Goal: Information Seeking & Learning: Learn about a topic

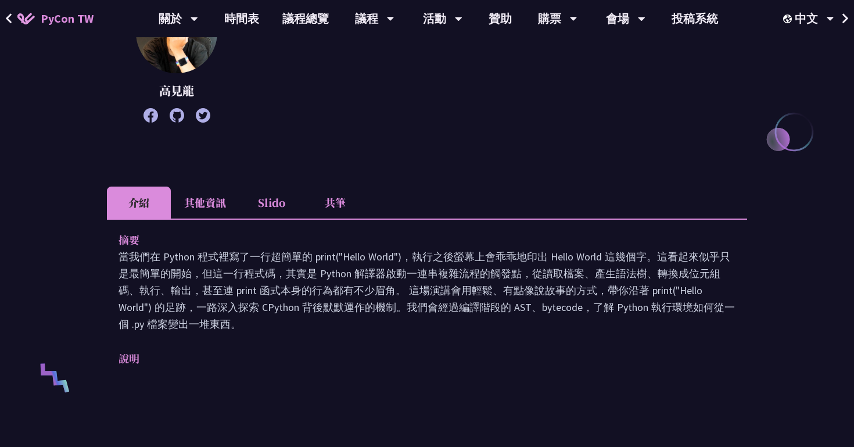
scroll to position [194, 0]
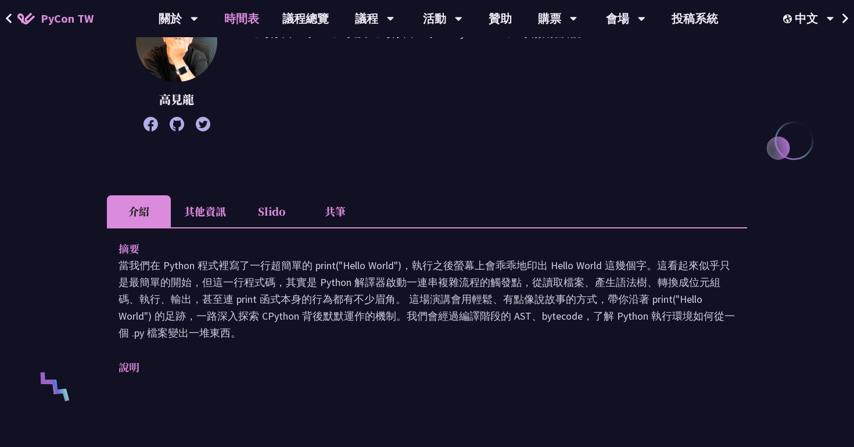
click at [246, 25] on link "時間表" at bounding box center [242, 18] width 58 height 37
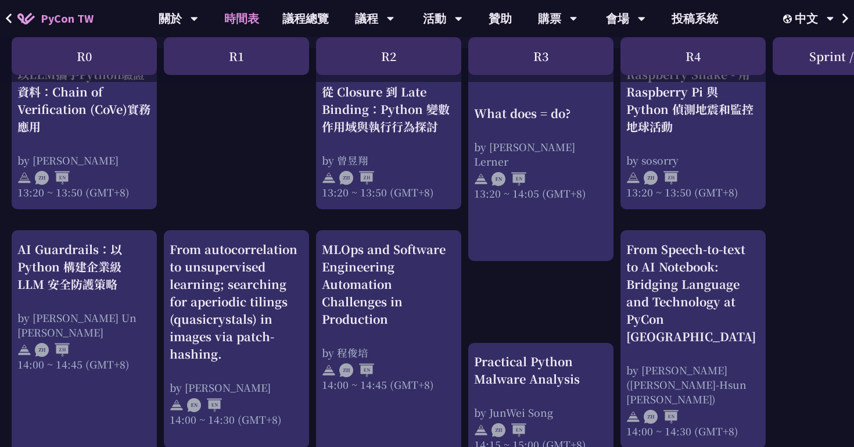
scroll to position [1061, 0]
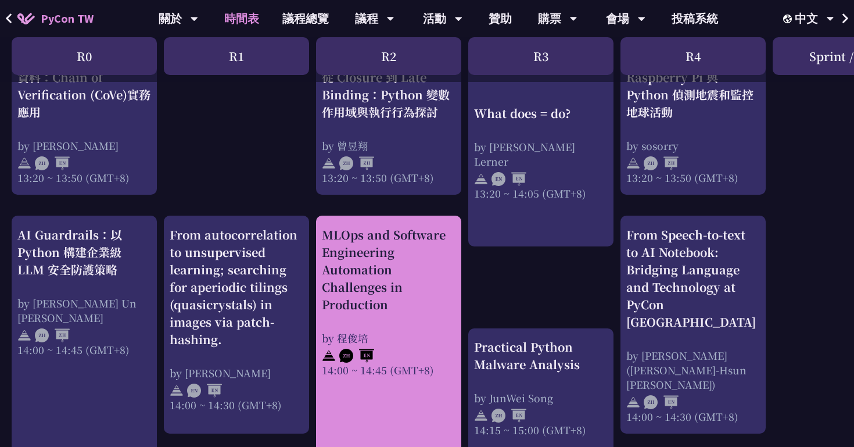
click at [393, 304] on div "MLOps and Software Engineering Automation Challenges in Production" at bounding box center [389, 269] width 134 height 87
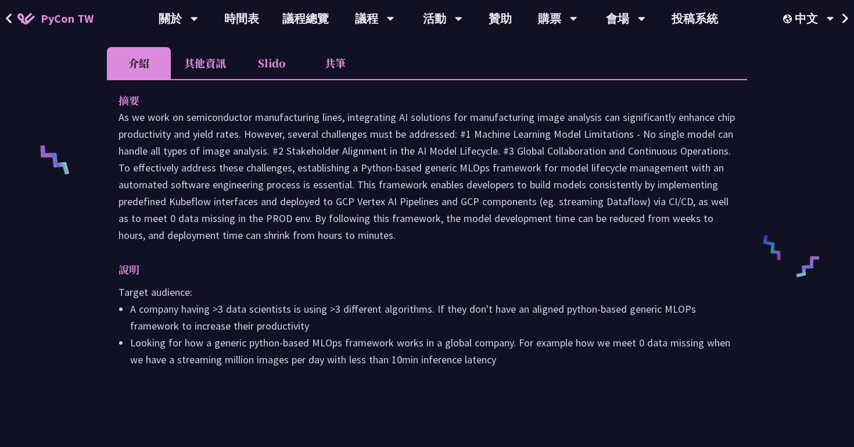
scroll to position [386, 0]
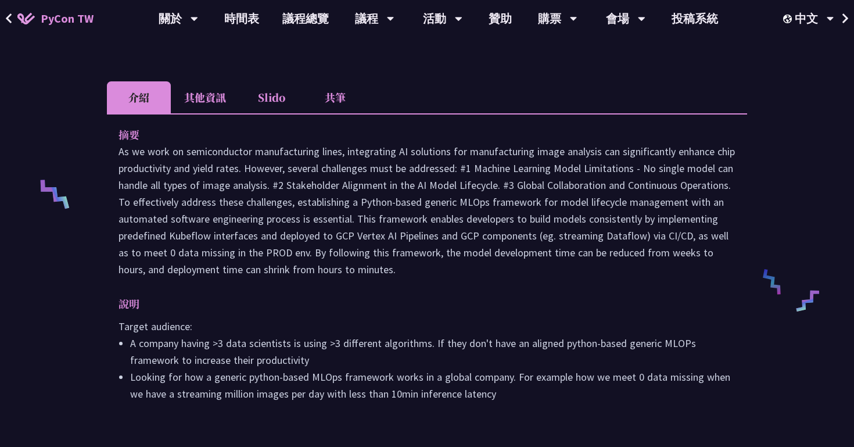
click at [216, 87] on li "其他資訊" at bounding box center [205, 97] width 69 height 32
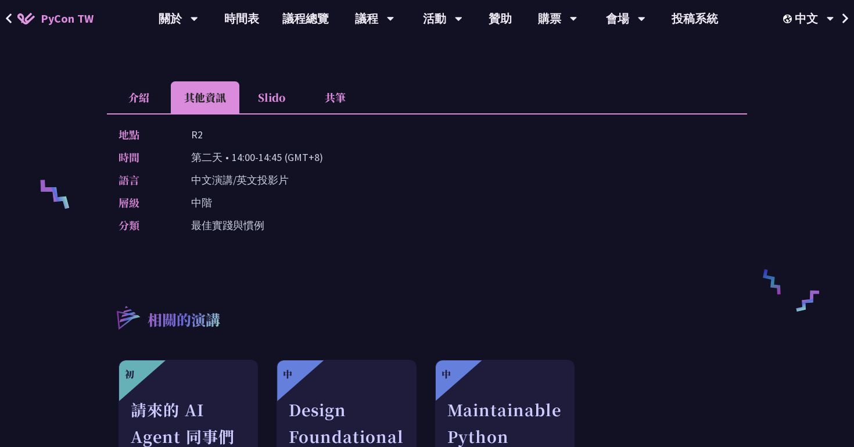
click at [258, 81] on li "Slido" at bounding box center [271, 97] width 64 height 32
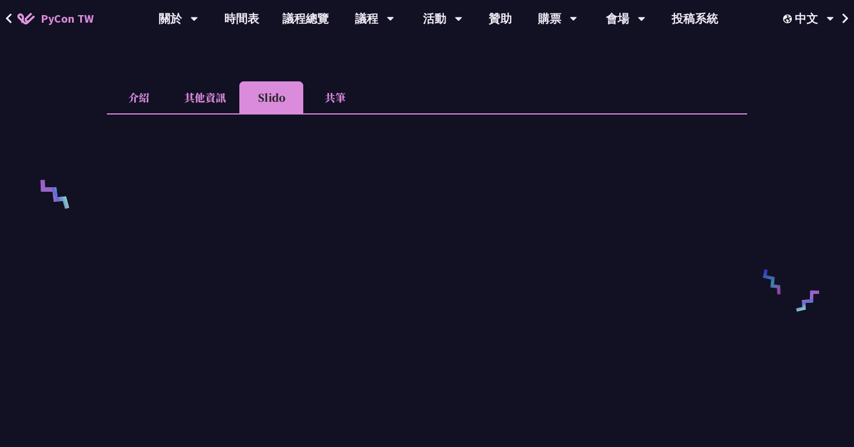
click at [333, 81] on li "共筆" at bounding box center [335, 97] width 64 height 32
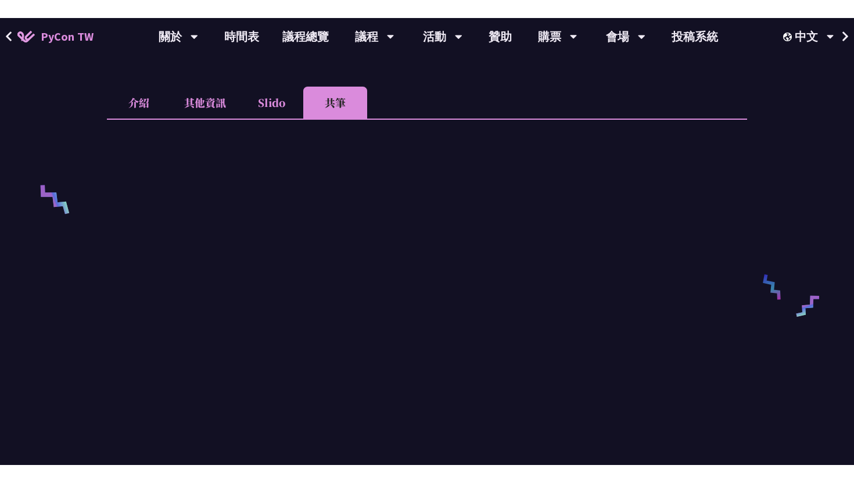
scroll to position [401, 0]
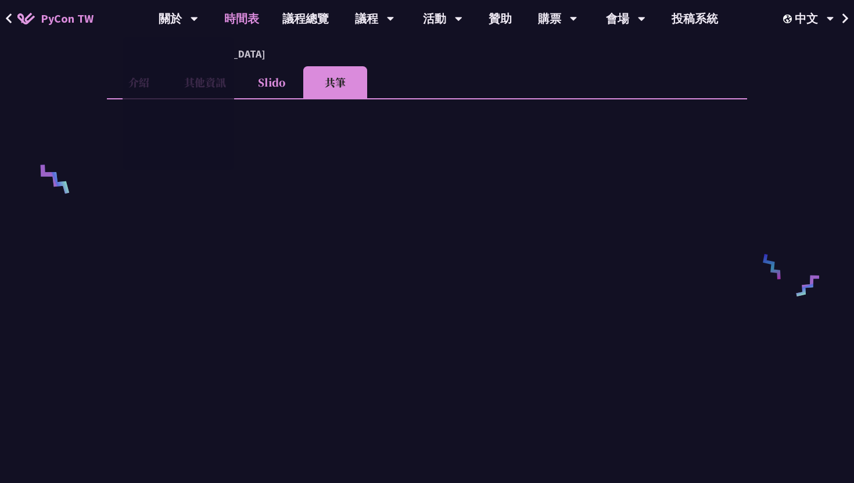
click at [231, 23] on link "時間表" at bounding box center [242, 18] width 58 height 37
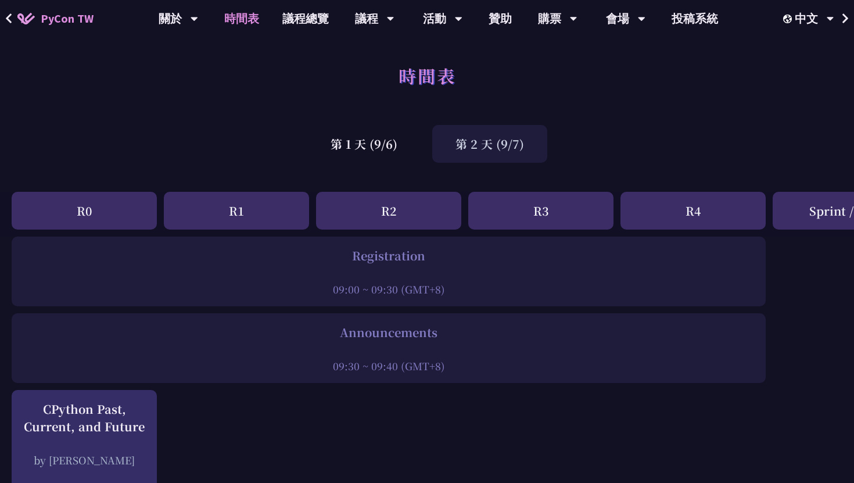
click at [499, 154] on div "第 2 天 (9/7)" at bounding box center [489, 144] width 115 height 38
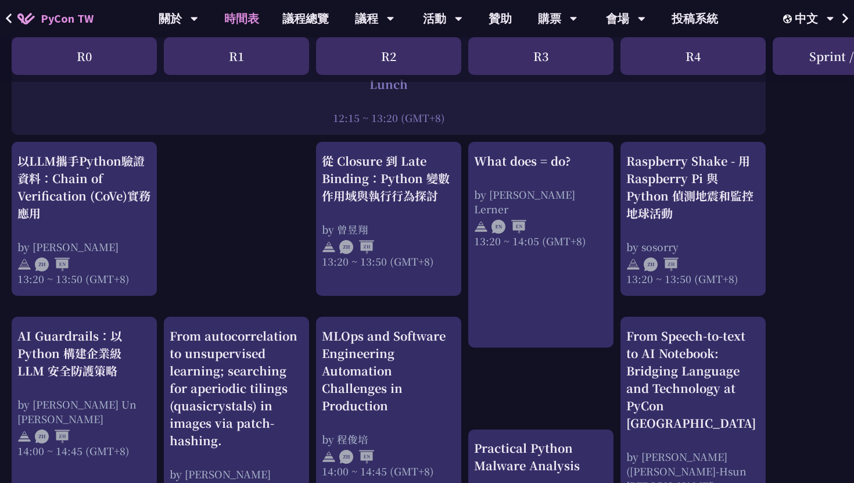
scroll to position [957, 0]
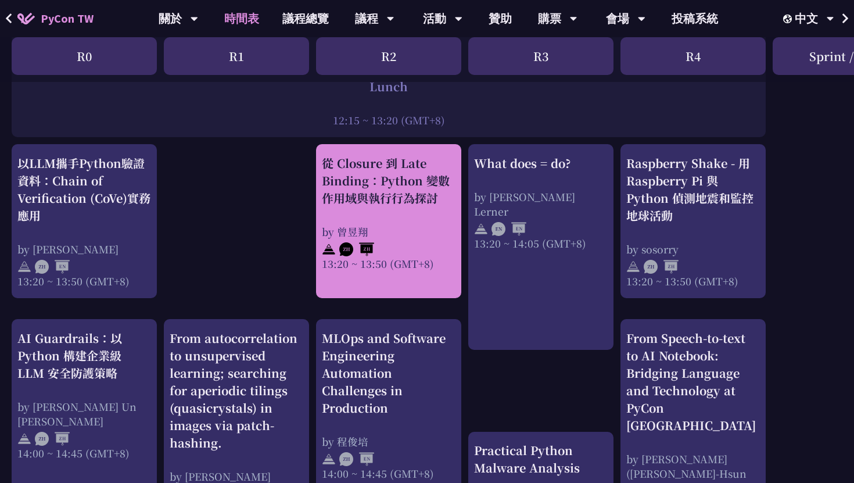
click at [348, 209] on div "從 Closure 到 Late Binding：Python 變數作用域與執行行為探討 by 曾昱翔 13:20 ~ 13:50 (GMT+8)" at bounding box center [389, 213] width 134 height 116
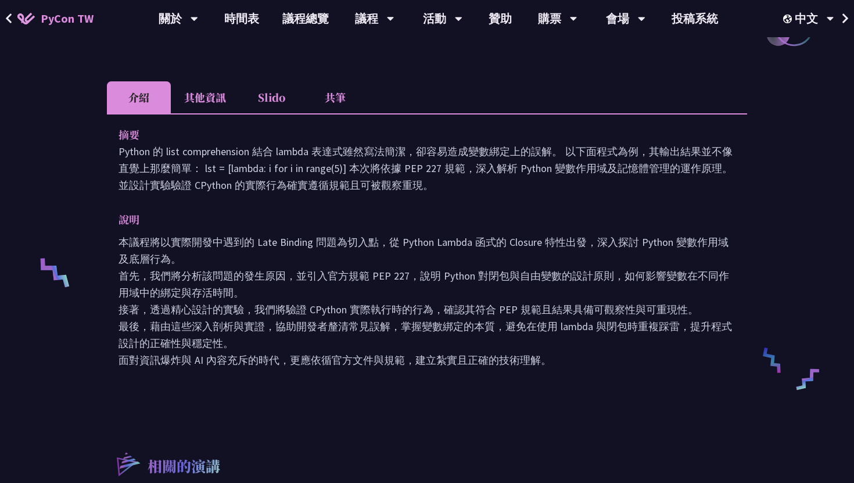
scroll to position [315, 0]
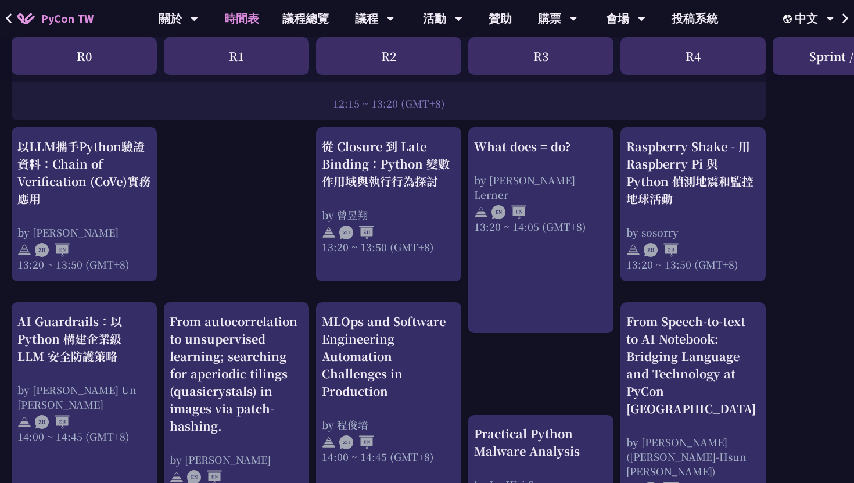
scroll to position [969, 0]
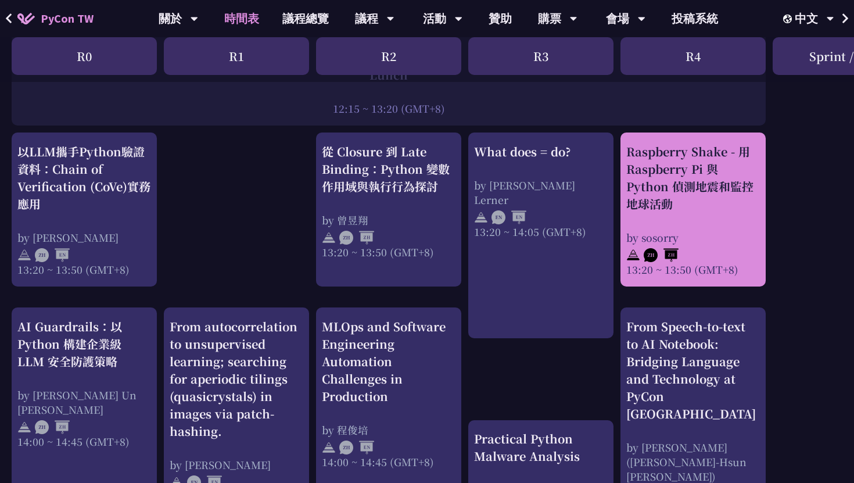
click at [658, 257] on img at bounding box center [661, 255] width 35 height 14
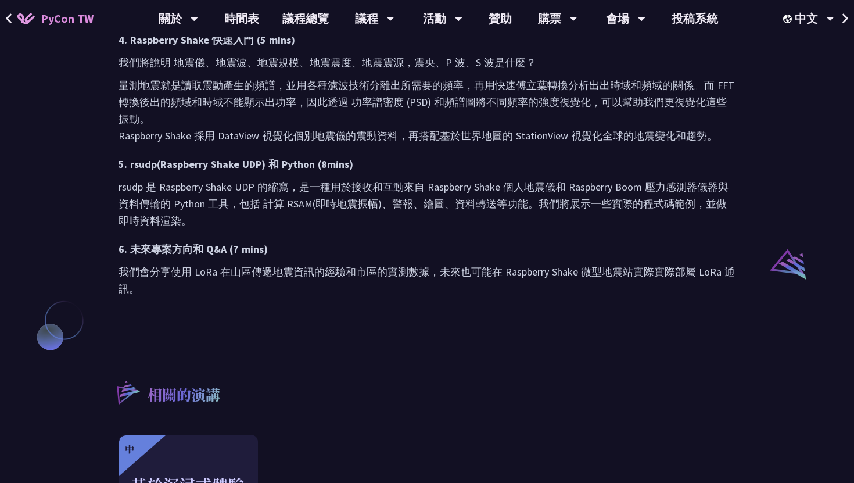
scroll to position [884, 0]
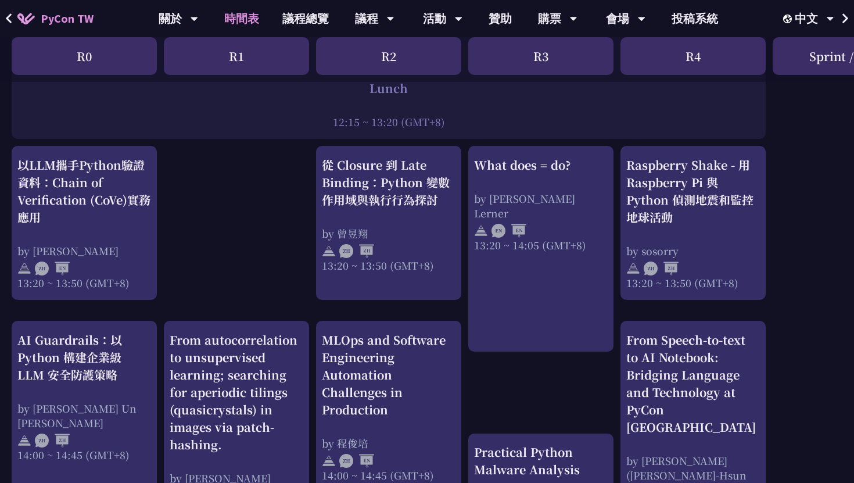
scroll to position [963, 0]
